Goal: Information Seeking & Learning: Check status

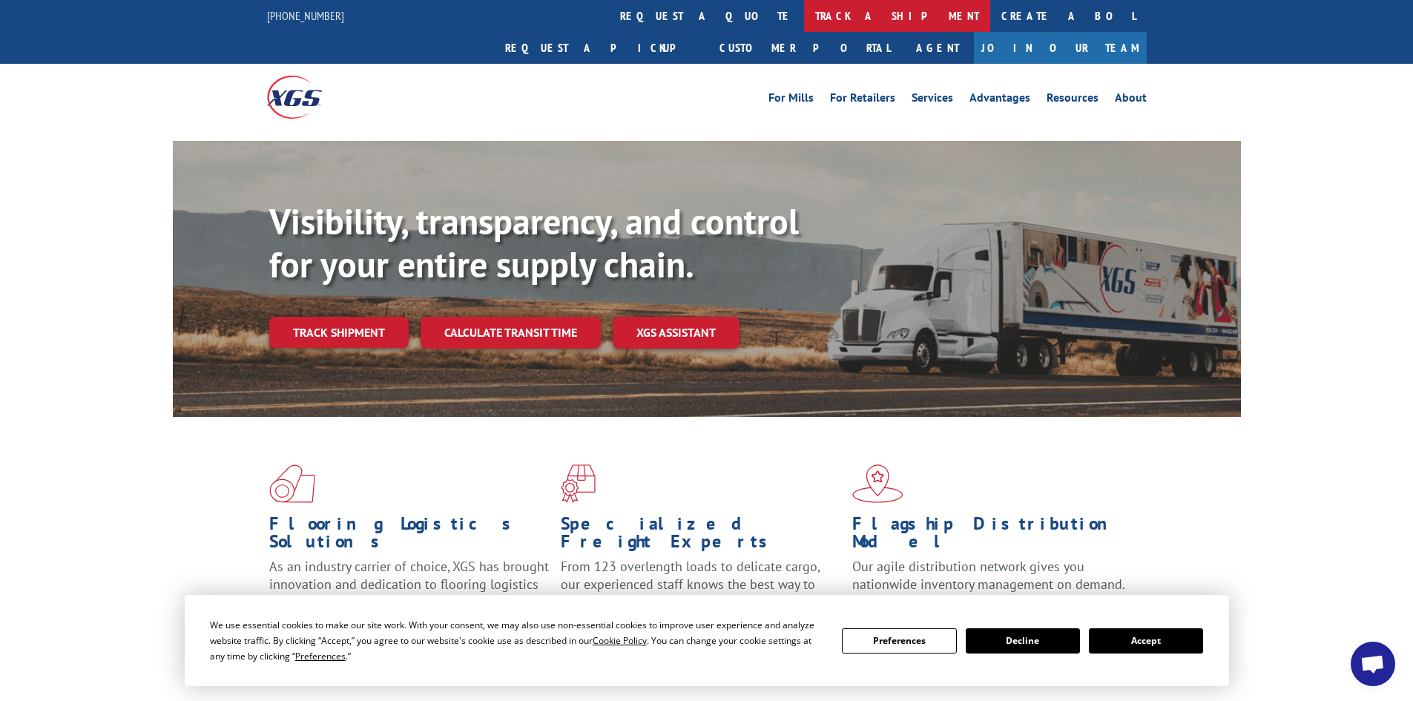
click at [804, 21] on link "track a shipment" at bounding box center [897, 16] width 186 height 32
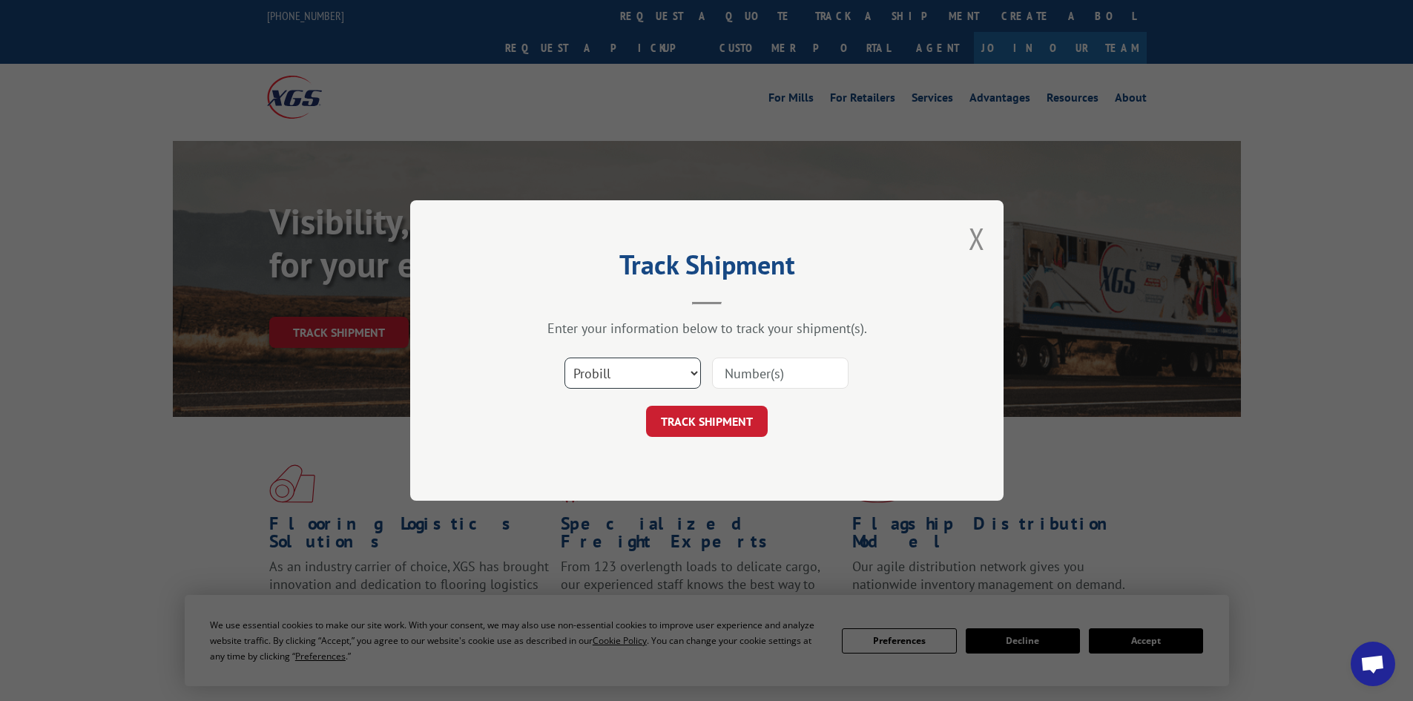
click at [616, 361] on select "Select category... Probill BOL PO" at bounding box center [633, 373] width 137 height 31
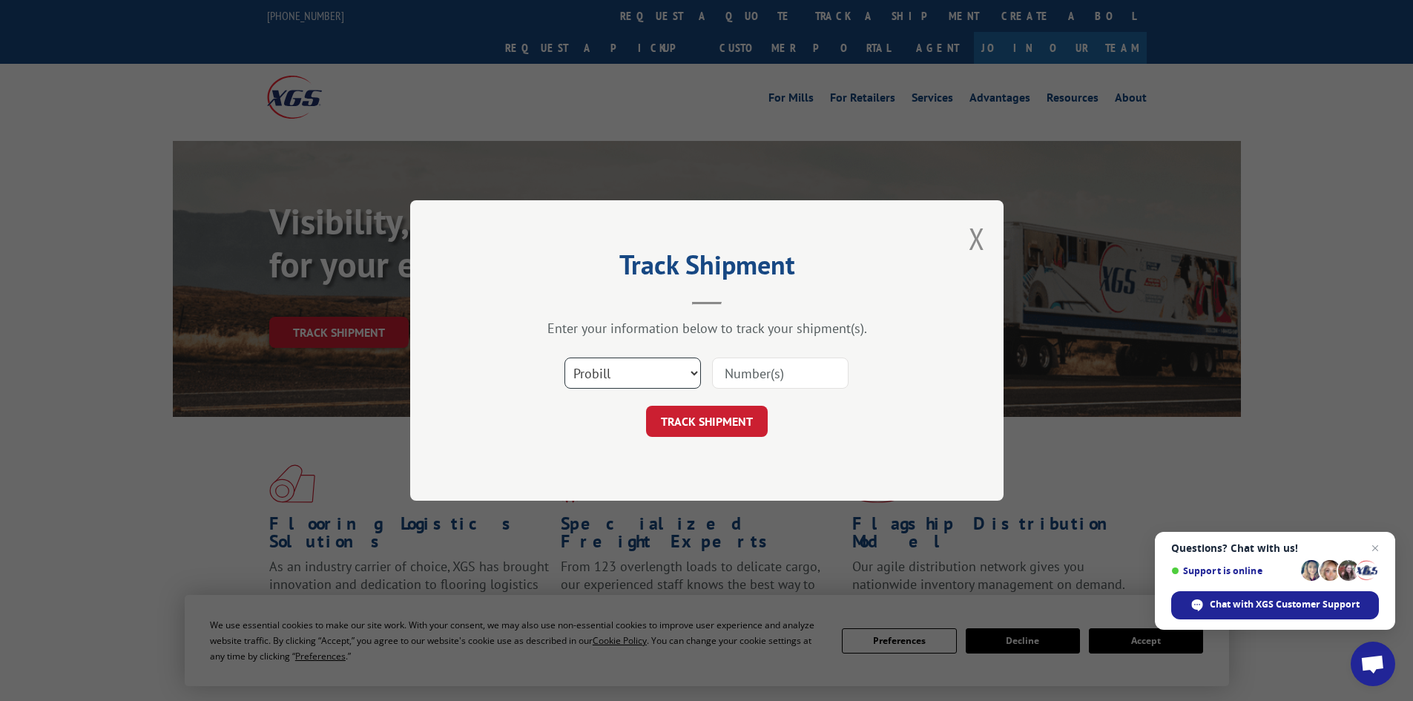
select select "po"
click at [565, 358] on select "Select category... Probill BOL PO" at bounding box center [633, 373] width 137 height 31
drag, startPoint x: 724, startPoint y: 359, endPoint x: 722, endPoint y: 370, distance: 10.6
click at [722, 370] on input at bounding box center [780, 373] width 137 height 31
paste input "25507639"
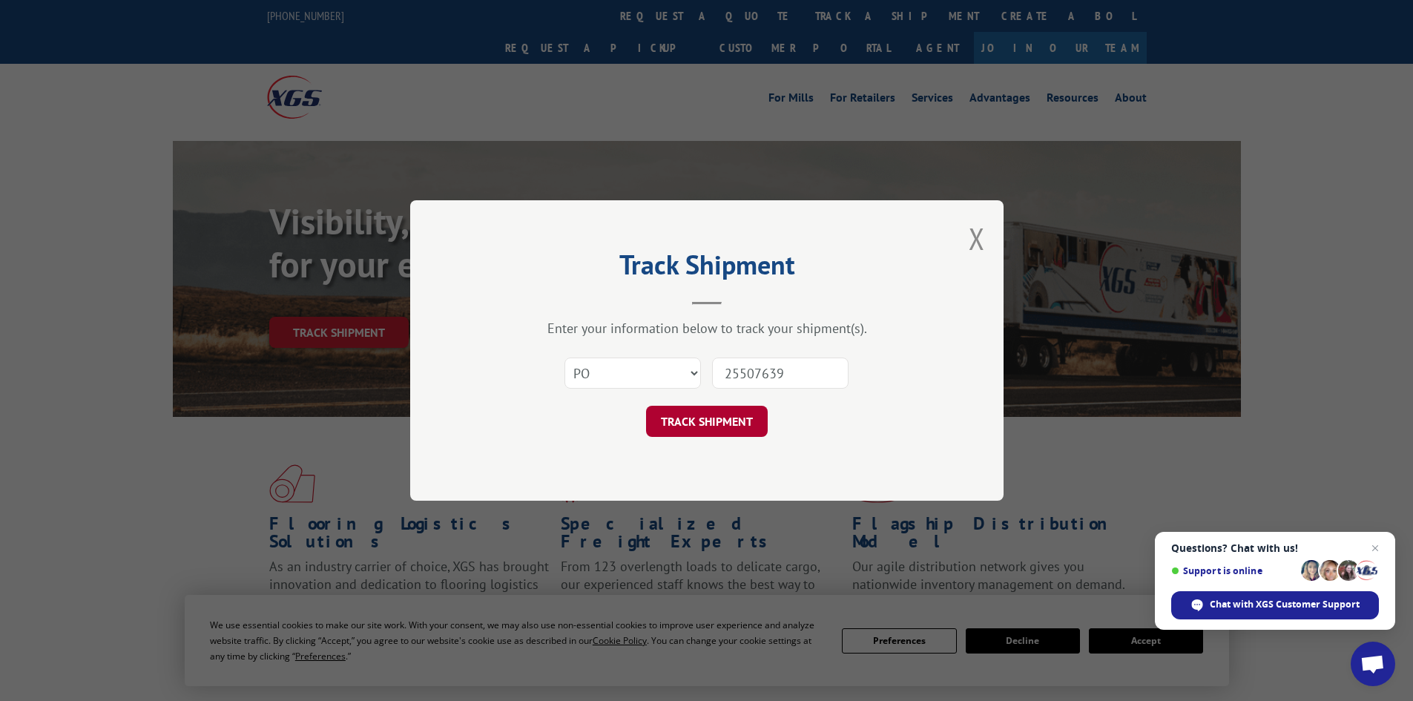
type input "25507639"
click at [695, 410] on button "TRACK SHIPMENT" at bounding box center [707, 421] width 122 height 31
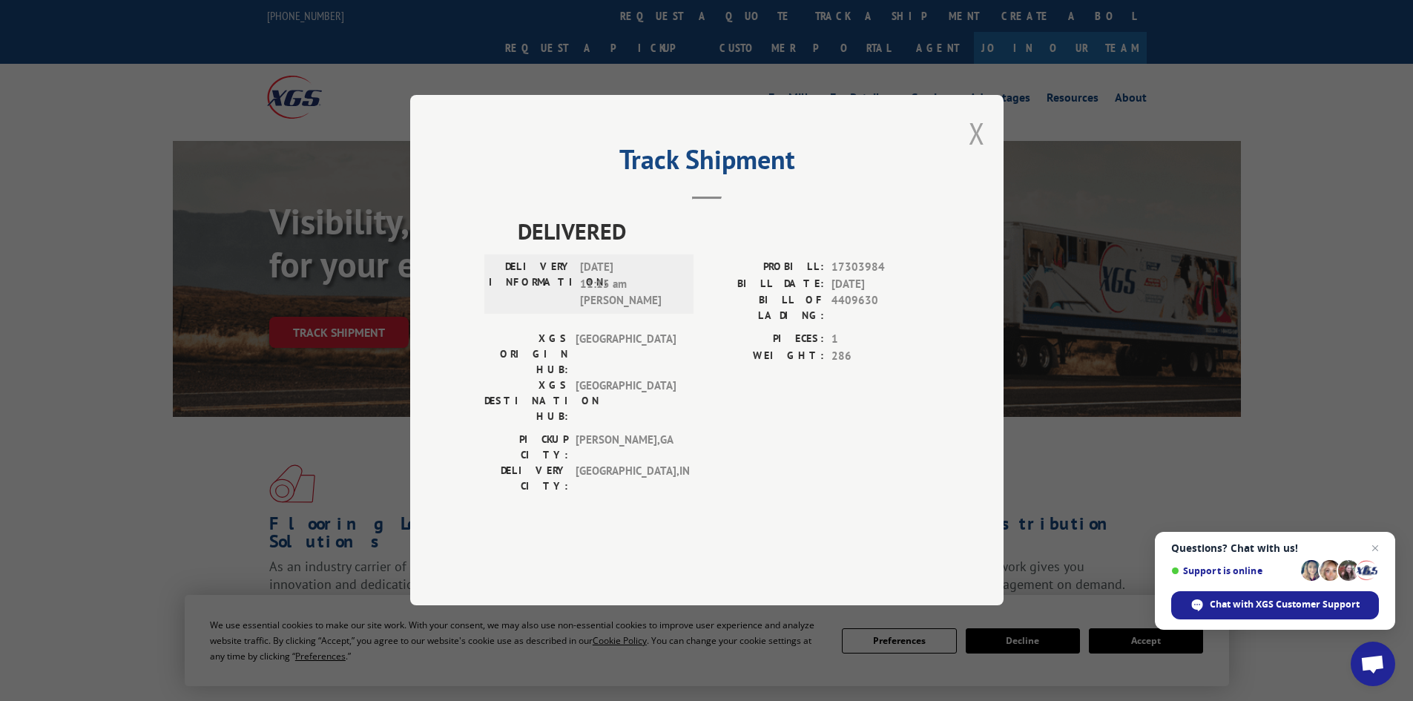
click at [976, 153] on button "Close modal" at bounding box center [977, 133] width 16 height 39
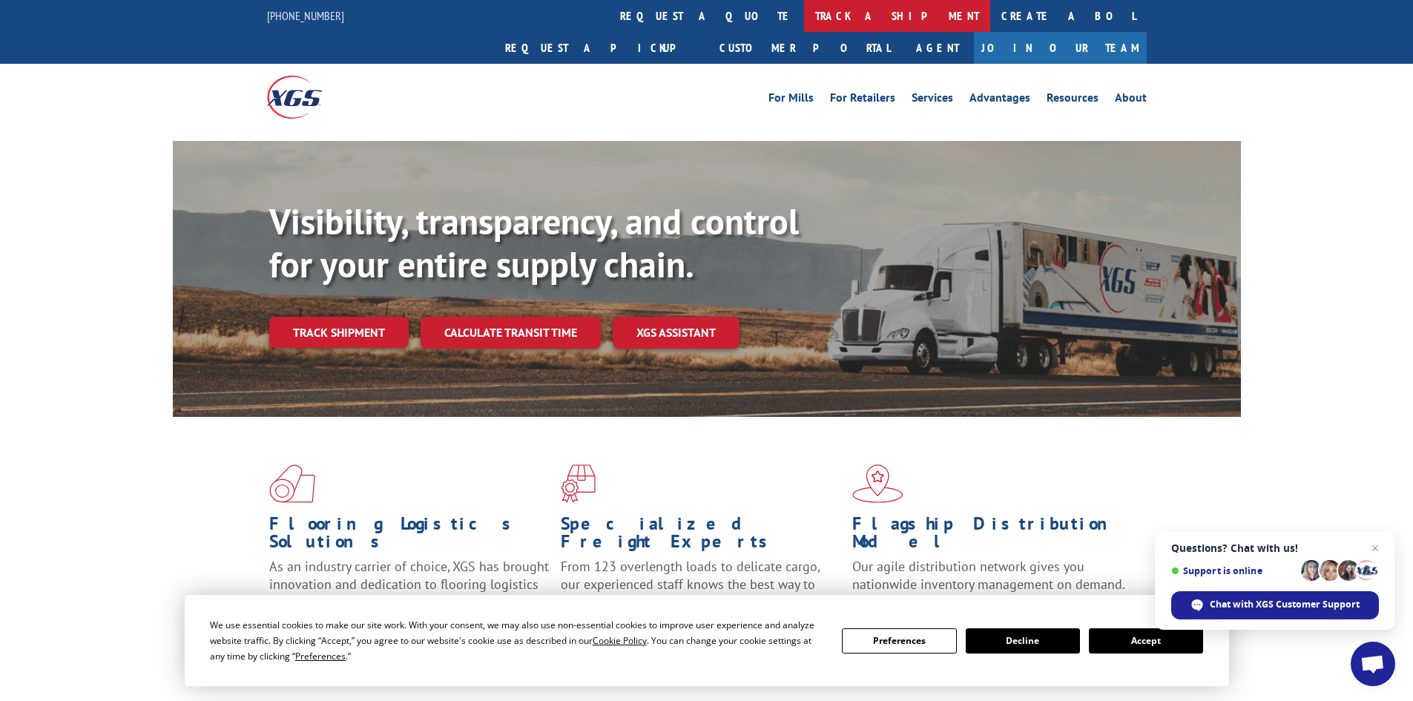
click at [804, 17] on link "track a shipment" at bounding box center [897, 16] width 186 height 32
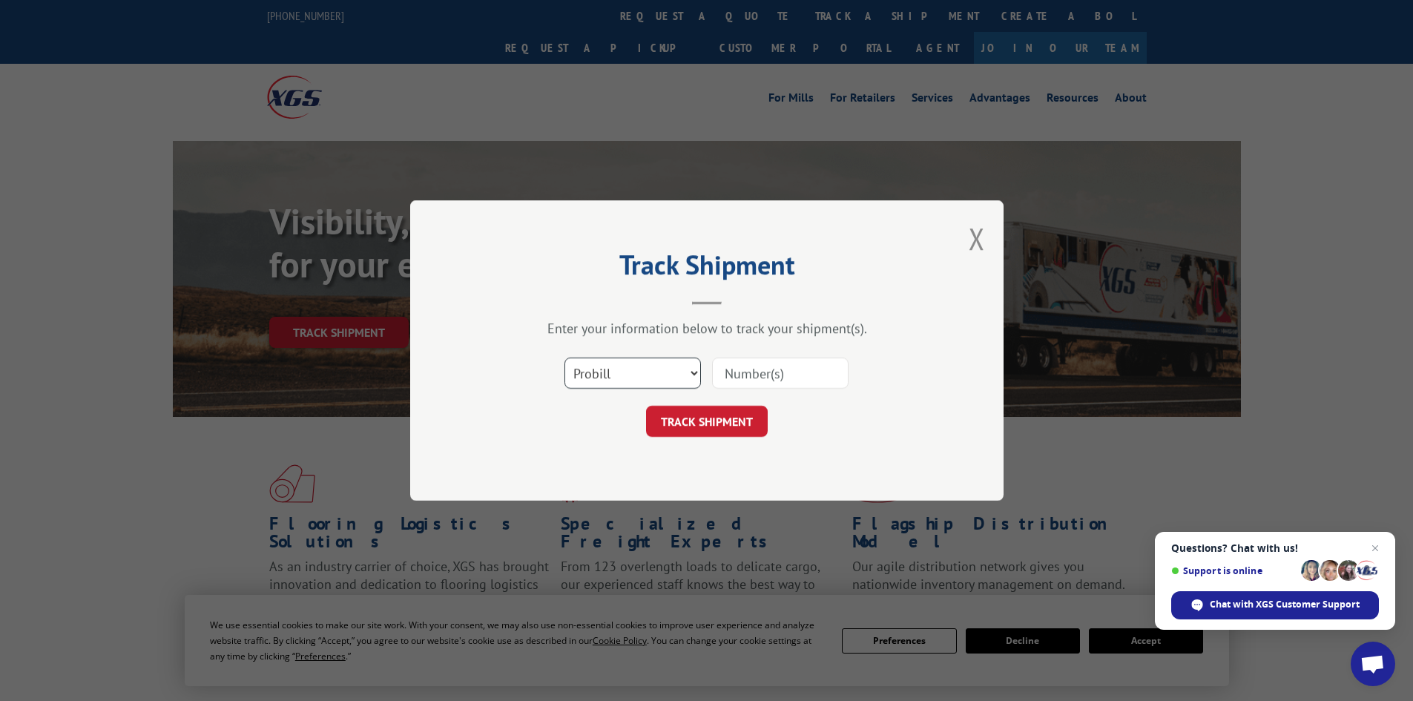
click at [647, 367] on select "Select category... Probill BOL PO" at bounding box center [633, 373] width 137 height 31
select select "po"
click at [565, 358] on select "Select category... Probill BOL PO" at bounding box center [633, 373] width 137 height 31
click at [737, 378] on input at bounding box center [780, 373] width 137 height 31
paste input "25508408"
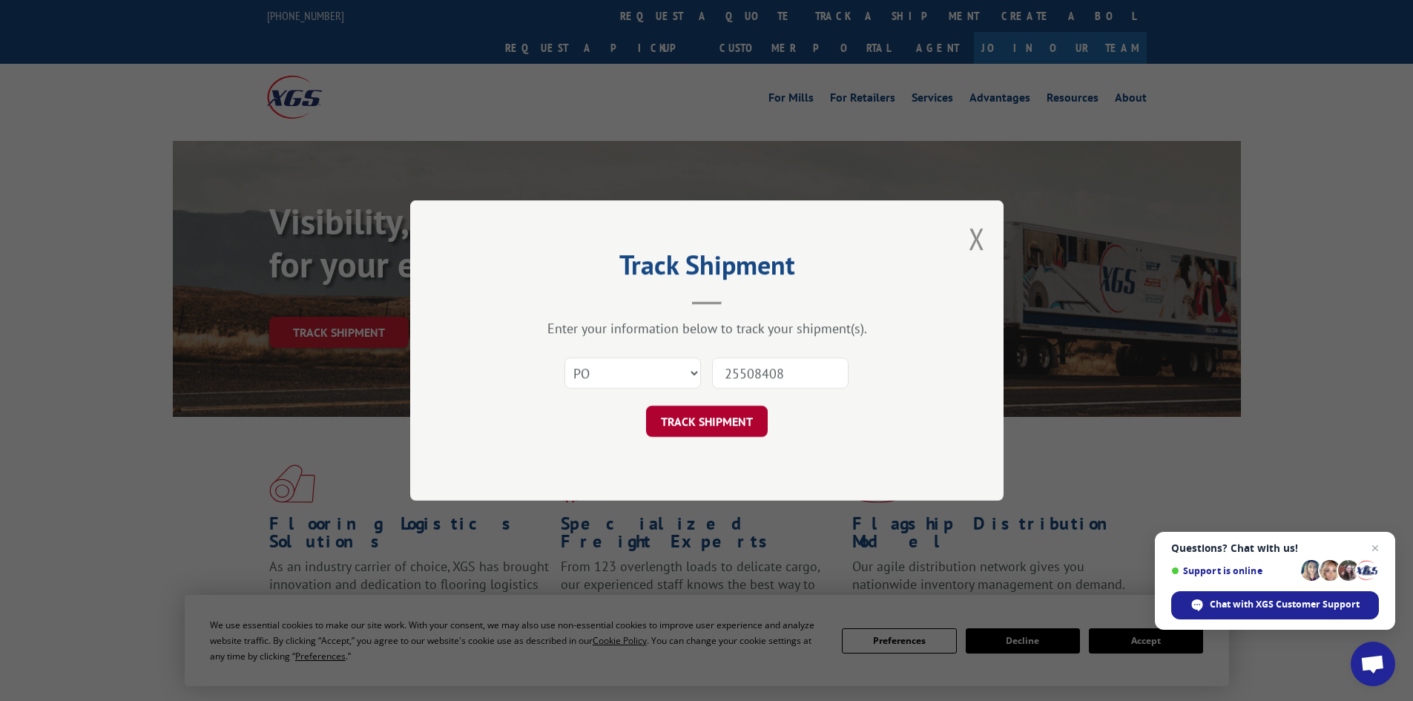
type input "25508408"
click at [711, 429] on button "TRACK SHIPMENT" at bounding box center [707, 421] width 122 height 31
